Goal: Task Accomplishment & Management: Manage account settings

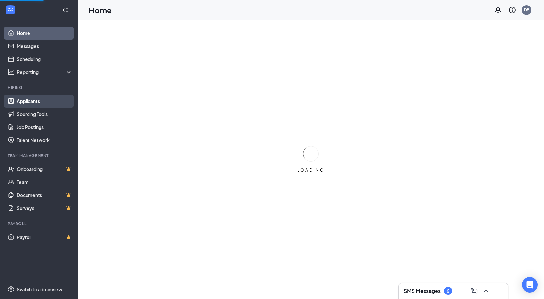
click at [31, 99] on link "Applicants" at bounding box center [44, 101] width 55 height 13
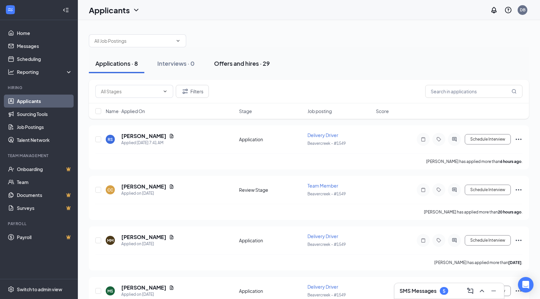
click at [245, 62] on div "Offers and hires · 29" at bounding box center [242, 63] width 56 height 8
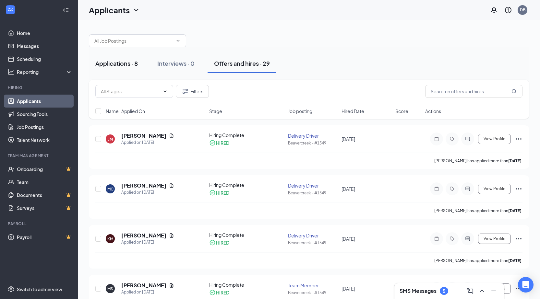
click at [128, 68] on button "Applications · 8" at bounding box center [116, 63] width 55 height 19
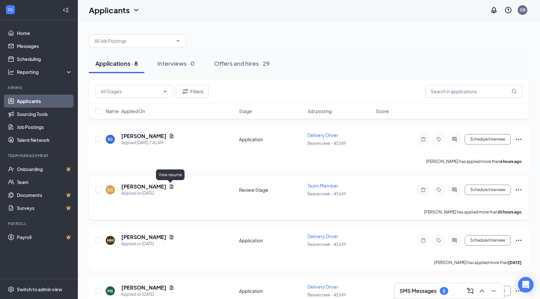
click at [171, 186] on icon "Document" at bounding box center [172, 186] width 4 height 4
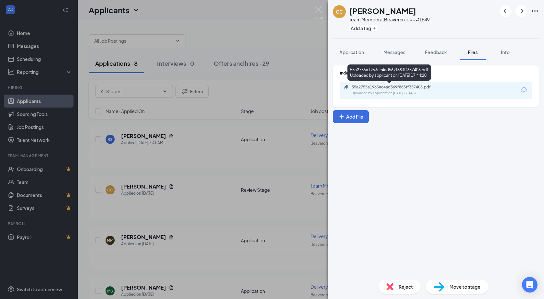
click at [392, 91] on div "Uploaded by applicant on [DATE] 17:44:20" at bounding box center [400, 93] width 97 height 5
click at [422, 173] on div "Indeed Resume 55a2755a1963ec4ad569f883ff357408.pdf Uploaded by applicant on [DA…" at bounding box center [436, 167] width 216 height 214
